Goal: Information Seeking & Learning: Learn about a topic

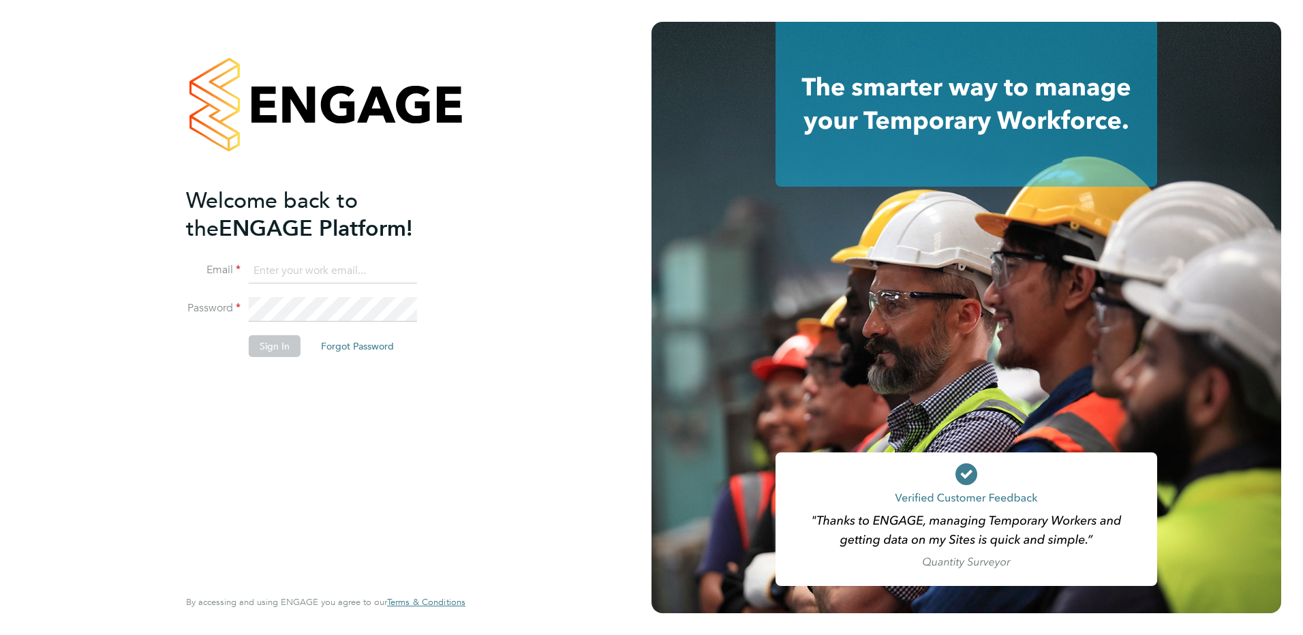
type input "Kerry.Cattle@ncclondon.ac.uk"
click at [286, 350] on button "Sign In" at bounding box center [275, 346] width 52 height 22
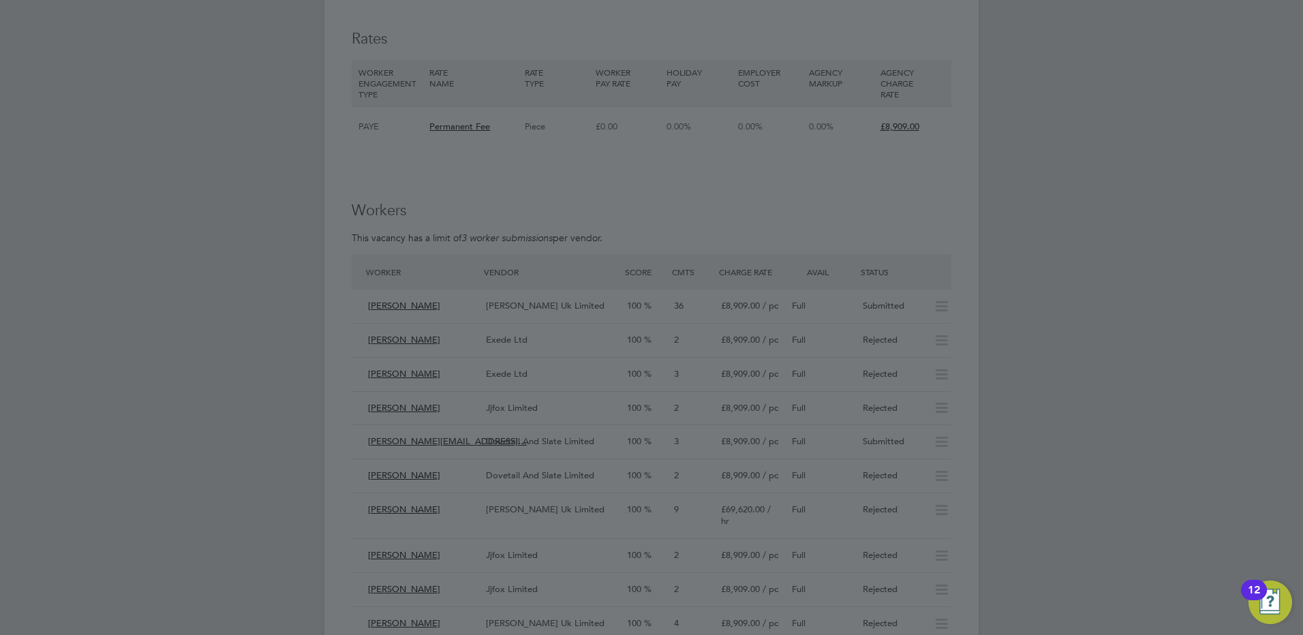
click at [507, 292] on div at bounding box center [651, 317] width 1303 height 635
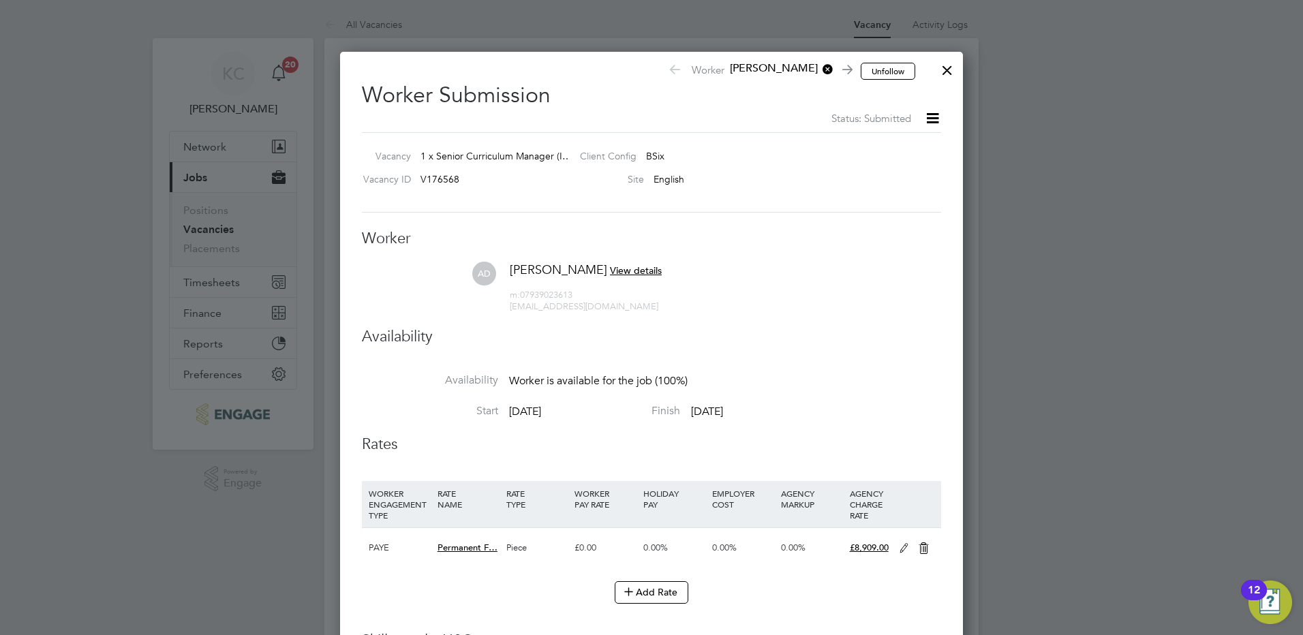
click at [951, 67] on div at bounding box center [947, 67] width 25 height 25
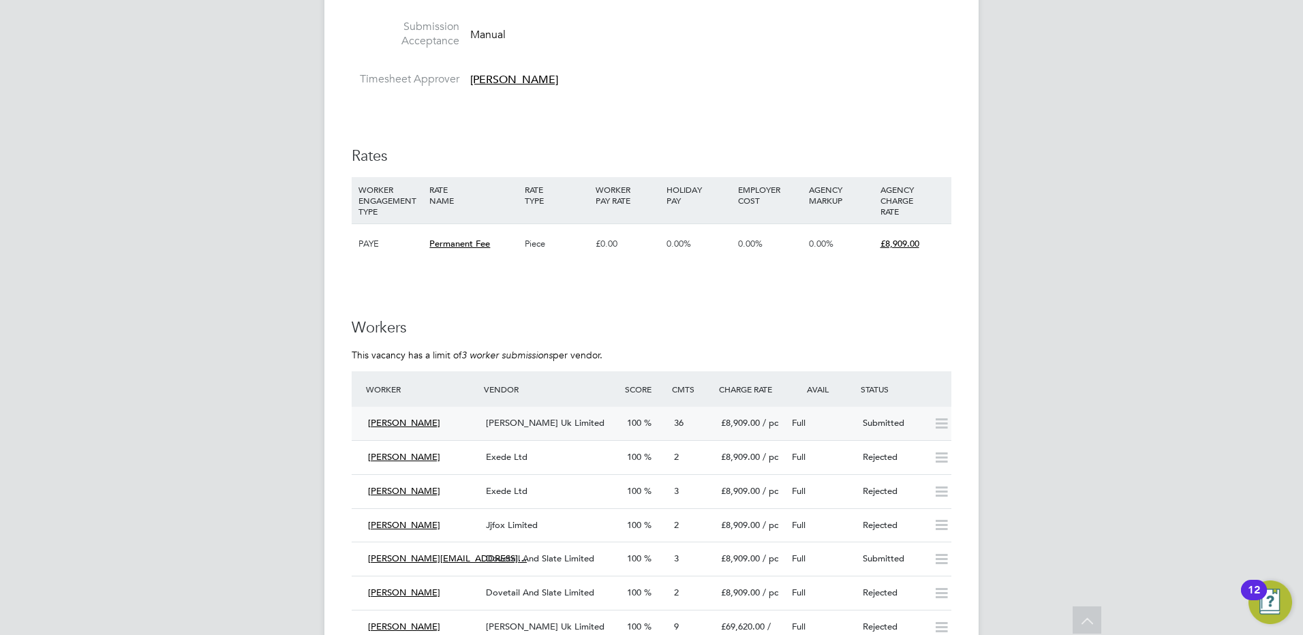
click at [545, 417] on span "[PERSON_NAME] Uk Limited" at bounding box center [545, 423] width 119 height 12
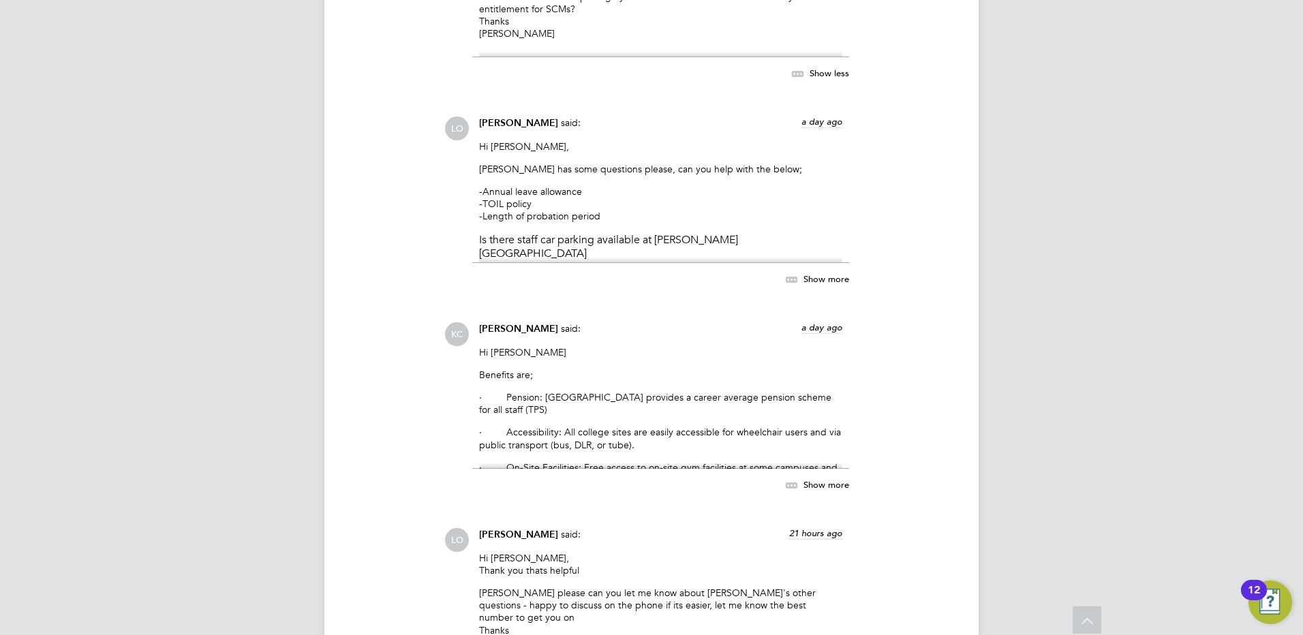
click at [814, 478] on span "Show more" at bounding box center [827, 484] width 46 height 12
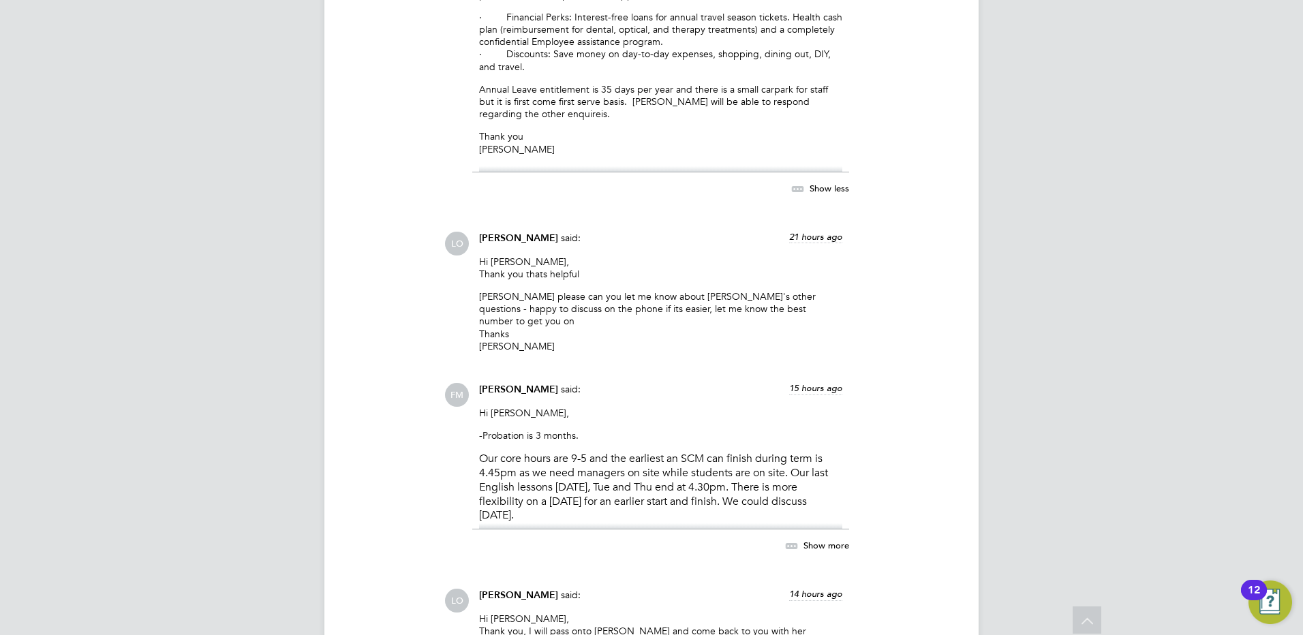
click at [824, 539] on span "Show more" at bounding box center [827, 545] width 46 height 12
